Goal: Transaction & Acquisition: Obtain resource

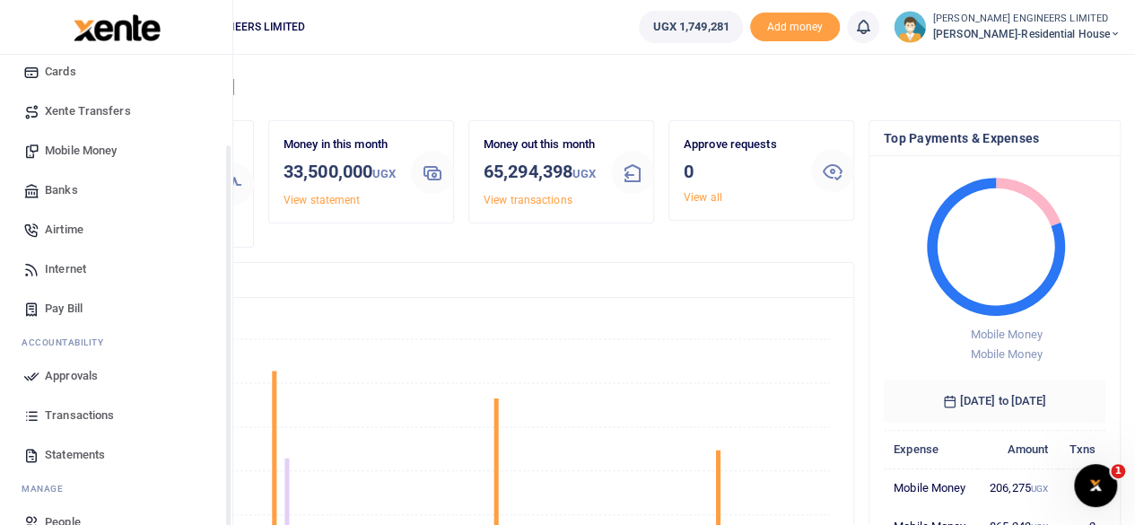
scroll to position [154, 0]
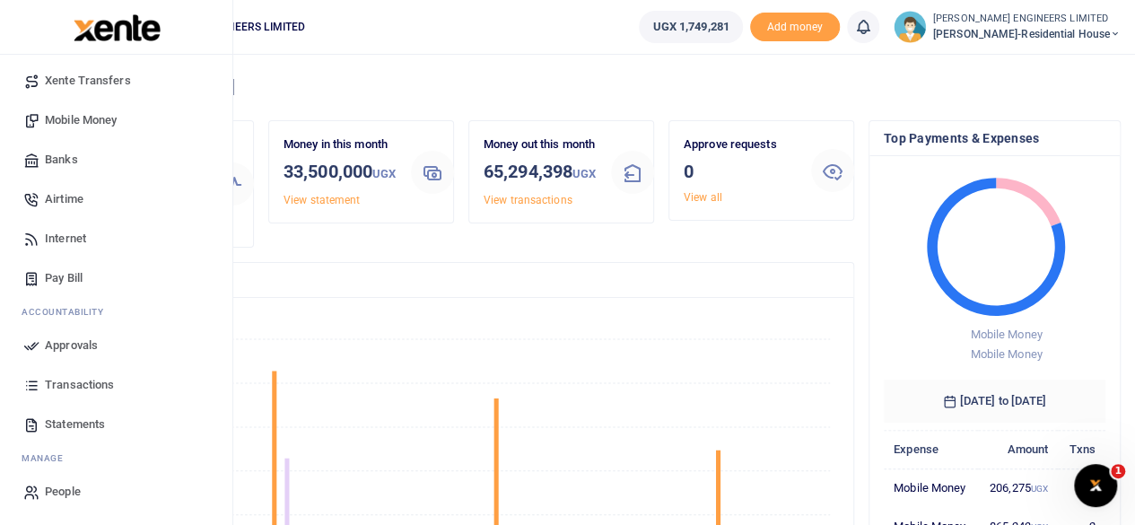
click at [74, 423] on span "Statements" at bounding box center [75, 425] width 60 height 18
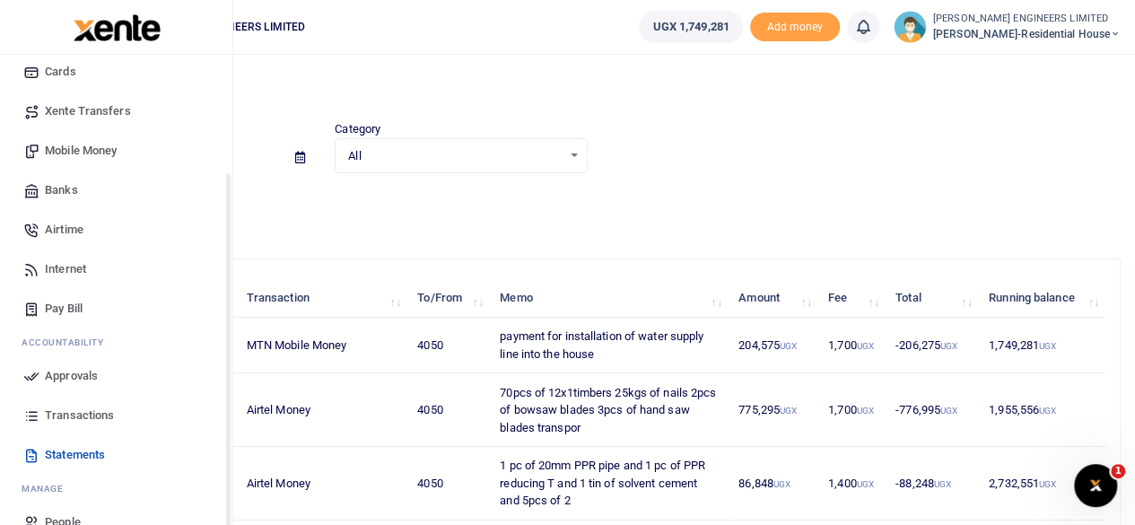
scroll to position [154, 0]
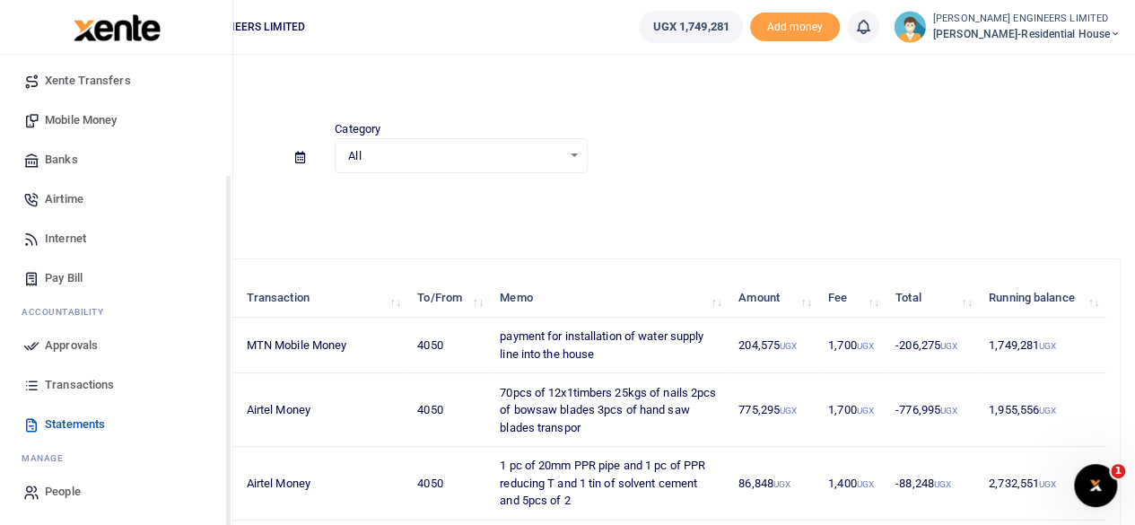
click at [65, 382] on span "Transactions" at bounding box center [79, 385] width 69 height 18
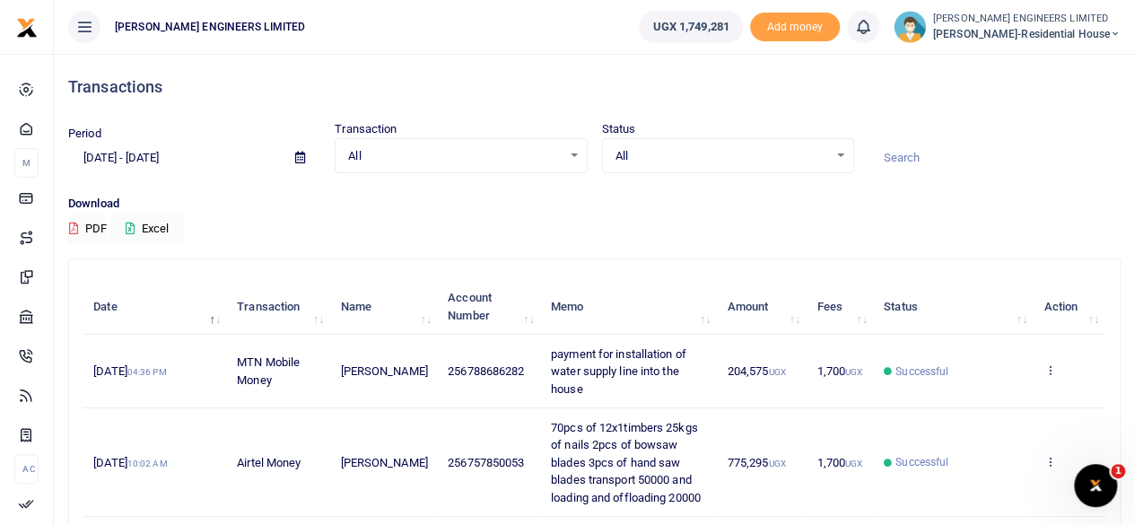
click at [300, 157] on icon at bounding box center [300, 158] width 10 height 12
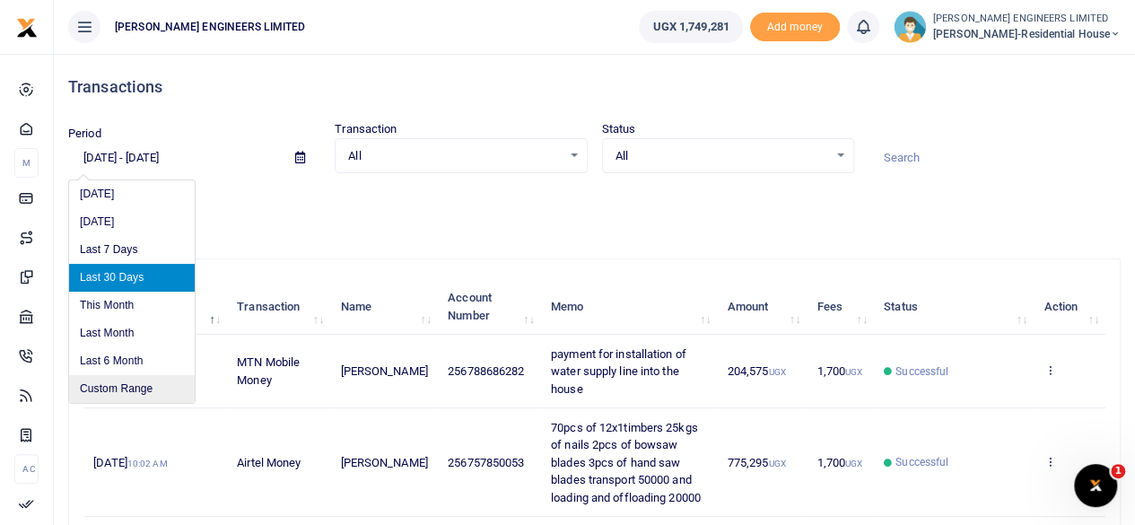
click at [140, 393] on li "Custom Range" at bounding box center [132, 389] width 126 height 28
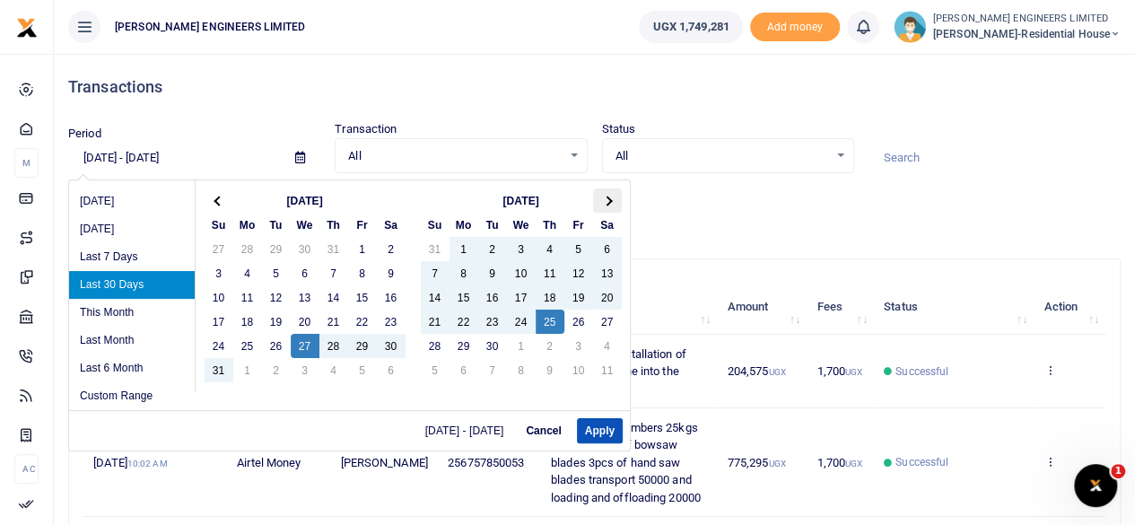
click at [607, 198] on span at bounding box center [607, 201] width 10 height 10
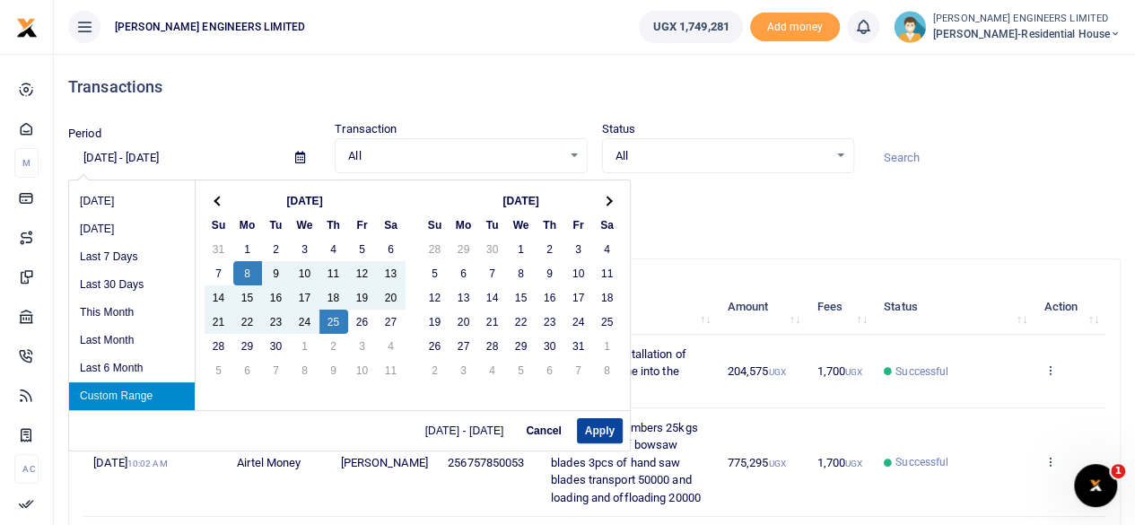
click at [592, 433] on button "Apply" at bounding box center [600, 430] width 46 height 25
type input "[DATE] - [DATE]"
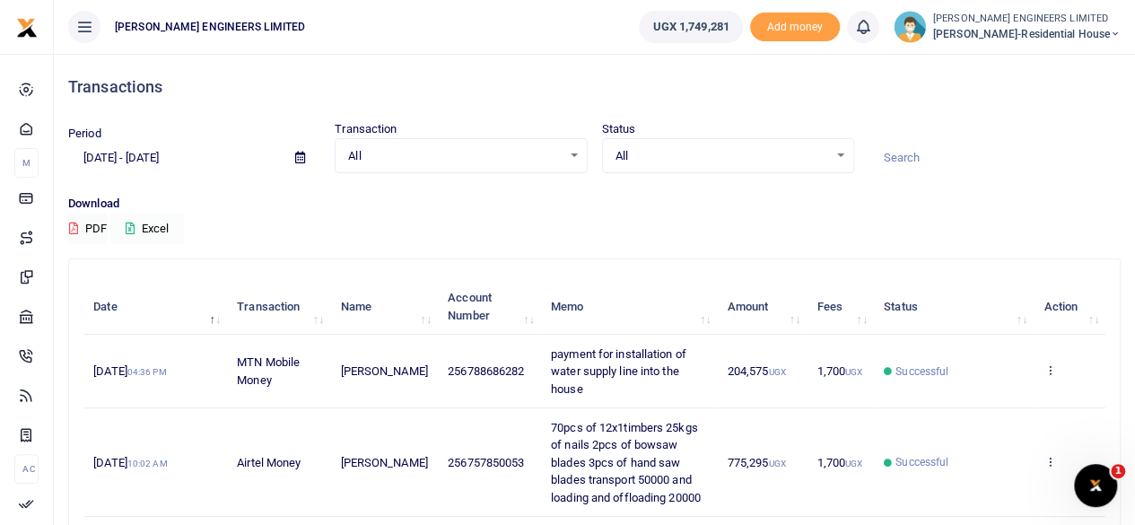
click at [151, 228] on button "Excel" at bounding box center [147, 229] width 74 height 31
click at [1117, 31] on icon at bounding box center [1115, 34] width 11 height 13
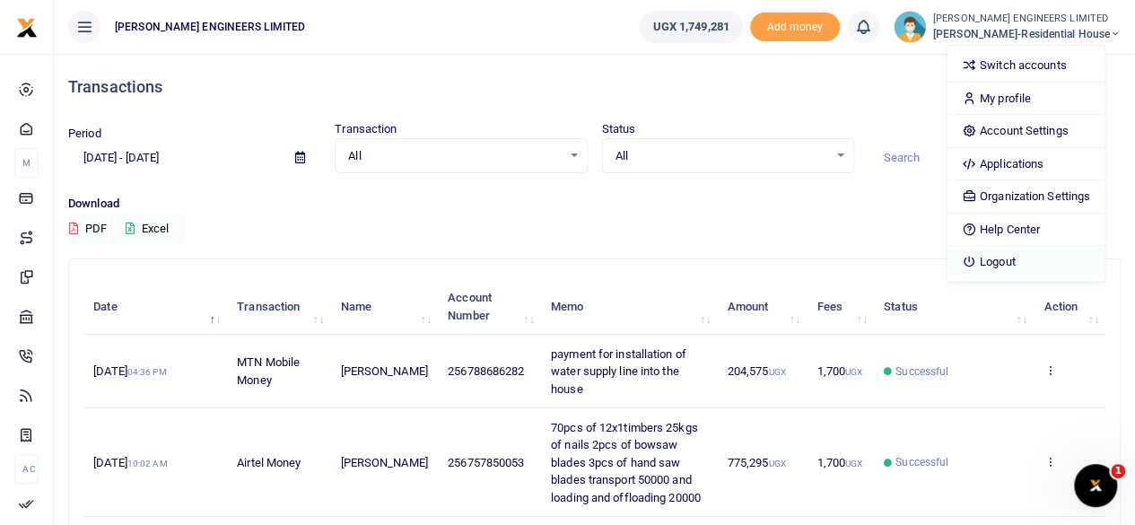
click at [1014, 264] on link "Logout" at bounding box center [1026, 262] width 157 height 25
